Goal: Communication & Community: Answer question/provide support

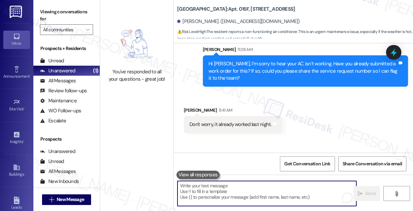
scroll to position [659, 0]
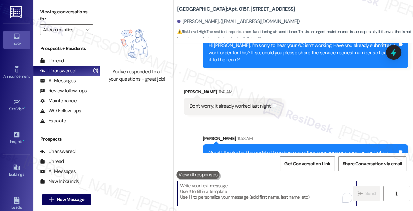
click at [247, 149] on div "Great! Thanks for the update. If you have any other questions or concerns, just…" at bounding box center [302, 156] width 189 height 14
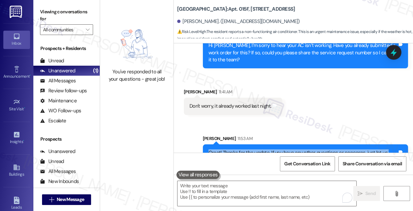
click at [247, 149] on div "Great! Thanks for the update. If you have any other questions or concerns, just…" at bounding box center [302, 156] width 189 height 14
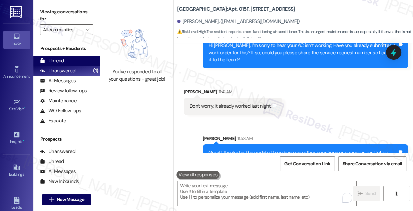
click at [64, 58] on div "Unread (0)" at bounding box center [66, 61] width 66 height 10
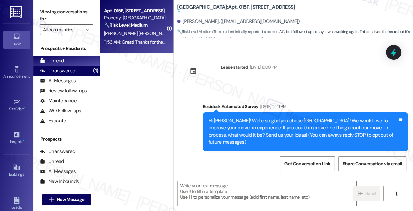
click at [63, 72] on div "Unanswered" at bounding box center [57, 70] width 35 height 7
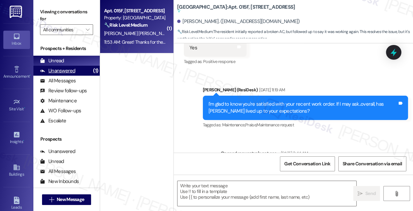
type textarea "Fetching suggested responses. Please feel free to read through the conversation…"
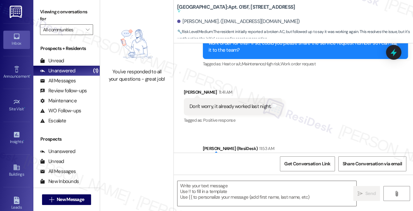
scroll to position [707, 0]
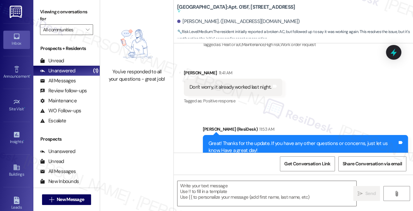
click at [239, 140] on div "Great! Thanks for the update. If you have any other questions or concerns, just…" at bounding box center [302, 147] width 189 height 14
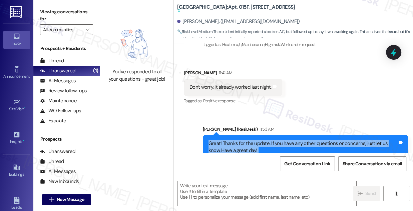
click at [239, 140] on div "Great! Thanks for the update. If you have any other questions or concerns, just…" at bounding box center [302, 147] width 189 height 14
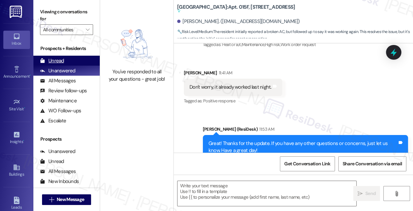
click at [63, 62] on div "Unread" at bounding box center [52, 60] width 24 height 7
